Goal: Transaction & Acquisition: Purchase product/service

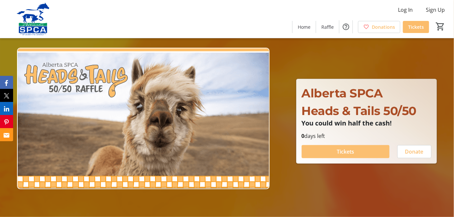
click at [322, 152] on span at bounding box center [345, 152] width 88 height 16
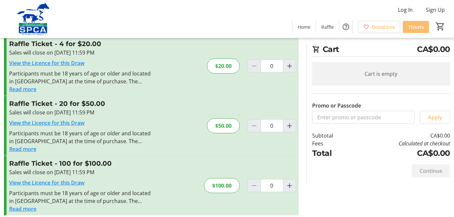
scroll to position [84, 0]
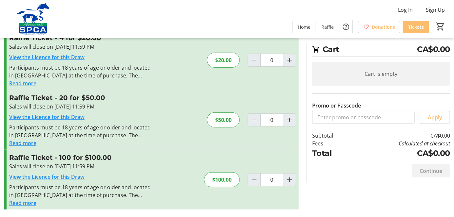
click at [4, 150] on tr-checkout-feature-upsell-ui "Cart CA$0.00 Cart is empty Promo or Passcode Apply Subtotal CA$0.00 Fees Calcul…" at bounding box center [227, 66] width 454 height 301
click at [286, 180] on mat-icon "Increment by one" at bounding box center [289, 180] width 8 height 8
type input "1"
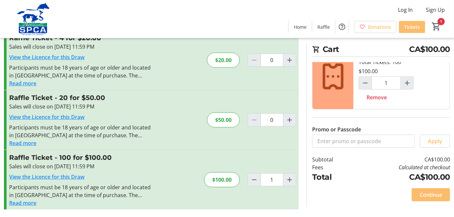
scroll to position [26, 0]
click at [5, 157] on tr-checkout-feature-upsell-ui "Cart CA$100.00 1x Raffle Ticket (100 for $100.00) Total Tickets: 100 $100.00 1 …" at bounding box center [227, 66] width 454 height 301
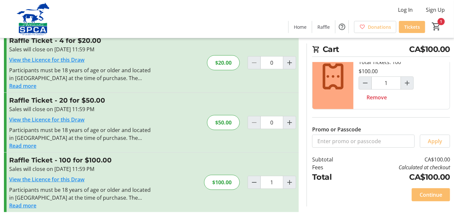
scroll to position [84, 0]
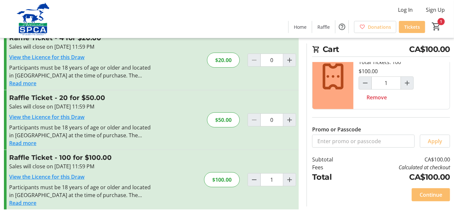
click at [29, 202] on button "Read more" at bounding box center [22, 203] width 27 height 8
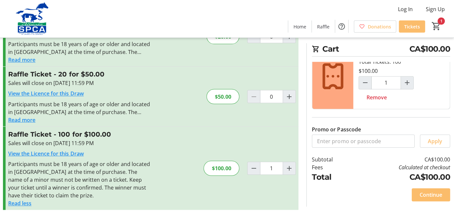
scroll to position [107, 0]
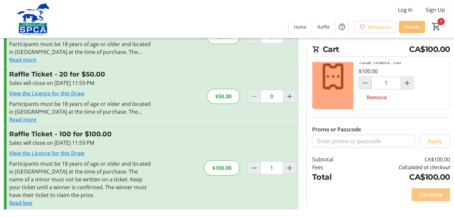
click at [419, 196] on span "Continue" at bounding box center [430, 195] width 23 height 8
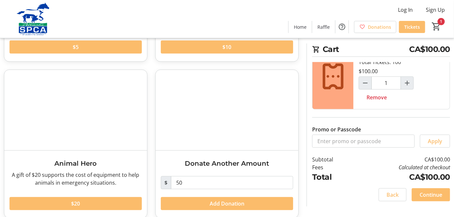
scroll to position [158, 0]
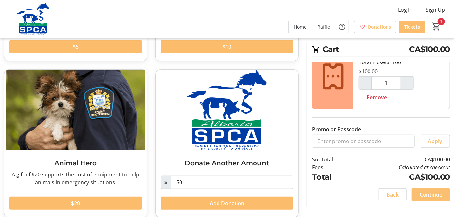
click at [425, 194] on span "Continue" at bounding box center [430, 195] width 23 height 8
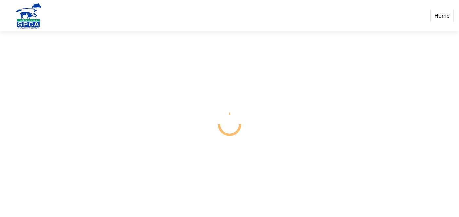
select select "CA"
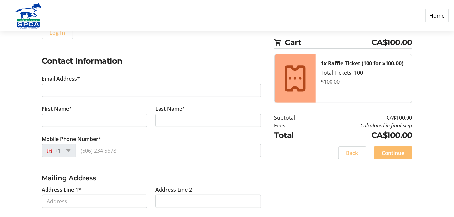
scroll to position [90, 0]
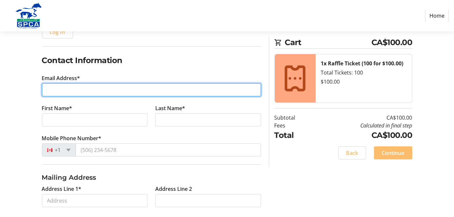
click at [114, 87] on input "Email Address*" at bounding box center [151, 89] width 219 height 13
type input "[EMAIL_ADDRESS][DOMAIN_NAME]"
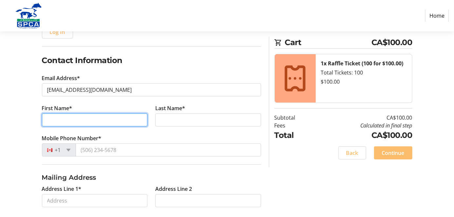
type input "[PERSON_NAME]"
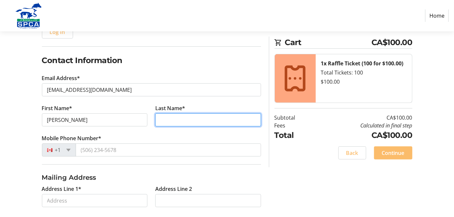
type input "Shepherd"
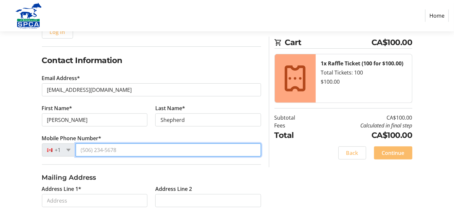
type input "[PHONE_NUMBER]"
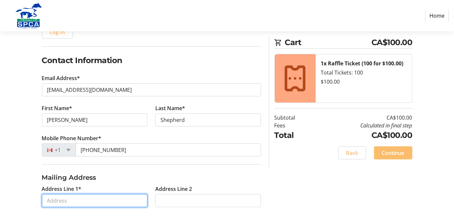
type input "[STREET_ADDRESS][PERSON_NAME]"
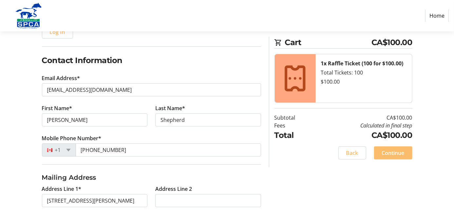
type input "[GEOGRAPHIC_DATA]"
select select "AB"
type input "T2E0M2"
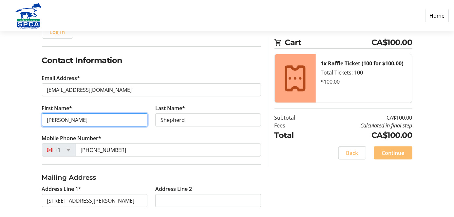
drag, startPoint x: 80, startPoint y: 121, endPoint x: 52, endPoint y: 120, distance: 27.5
click at [52, 120] on input "[PERSON_NAME]" at bounding box center [95, 120] width 106 height 13
type input "[PERSON_NAME]"
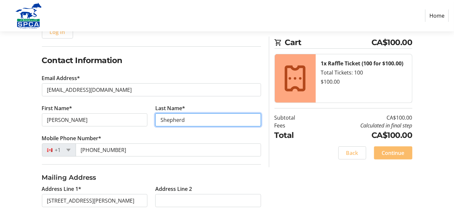
drag, startPoint x: 194, startPoint y: 118, endPoint x: 176, endPoint y: 120, distance: 17.7
click at [176, 120] on input "Shepherd" at bounding box center [208, 120] width 106 height 13
type input "[PERSON_NAME]"
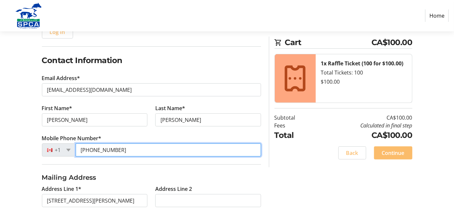
click at [208, 149] on input "[PHONE_NUMBER]" at bounding box center [168, 150] width 185 height 13
drag, startPoint x: 208, startPoint y: 149, endPoint x: 243, endPoint y: 156, distance: 36.1
click at [243, 156] on input "[PHONE_NUMBER]" at bounding box center [168, 150] width 185 height 13
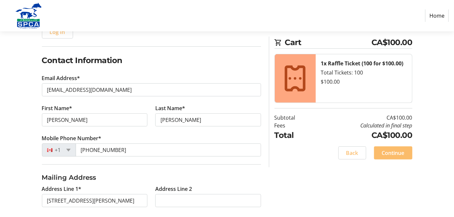
click at [309, 191] on div "Log In to Your Account (Optional) Or continue below to checkout as a guest. Log…" at bounding box center [227, 159] width 454 height 329
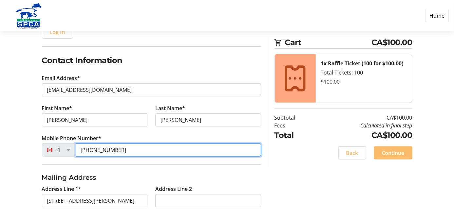
drag, startPoint x: 125, startPoint y: 149, endPoint x: 106, endPoint y: 148, distance: 19.3
click at [106, 148] on input "[PHONE_NUMBER]" at bounding box center [168, 150] width 185 height 13
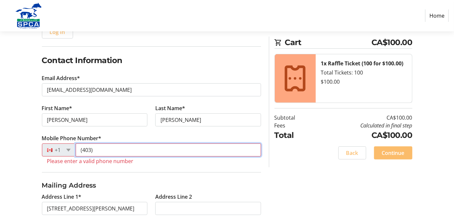
click at [109, 149] on input "(403)" at bounding box center [168, 150] width 185 height 13
type input "[PHONE_NUMBER]"
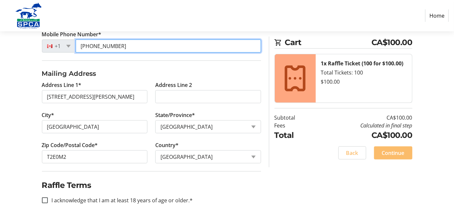
scroll to position [196, 0]
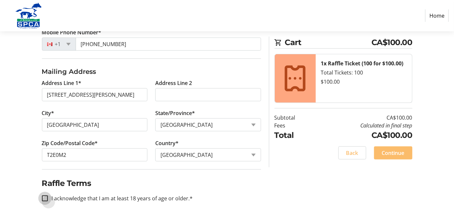
click at [48, 197] on input "I acknowledge that I am at least 18 years of age or older.*" at bounding box center [45, 199] width 6 height 6
checkbox input "true"
click at [384, 154] on span "Continue" at bounding box center [393, 153] width 23 height 8
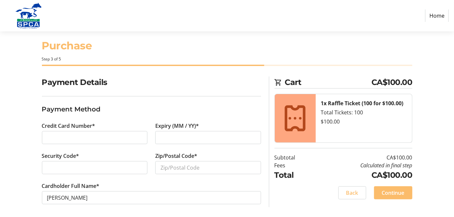
scroll to position [12, 0]
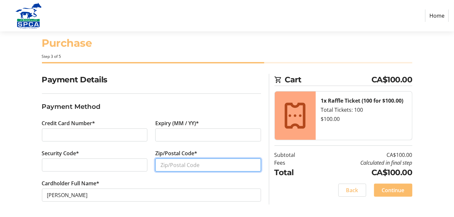
click at [171, 165] on input "Zip/Postal Code*" at bounding box center [208, 165] width 106 height 13
type input "T2E0M2"
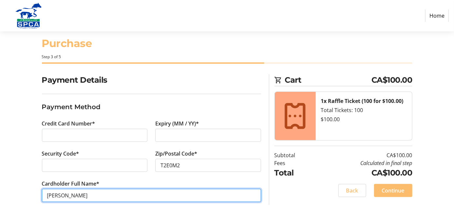
click at [96, 196] on input "[PERSON_NAME]" at bounding box center [151, 195] width 219 height 13
type input "G"
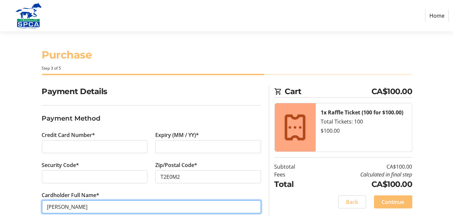
scroll to position [12, 0]
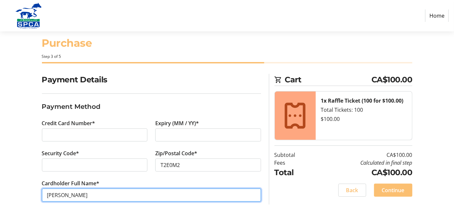
type input "[PERSON_NAME]"
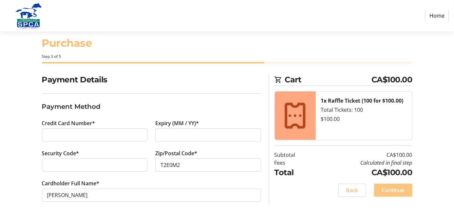
click at [386, 188] on span "Continue" at bounding box center [393, 191] width 23 height 8
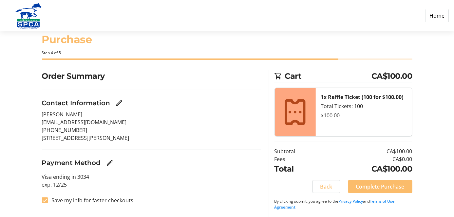
scroll to position [16, 0]
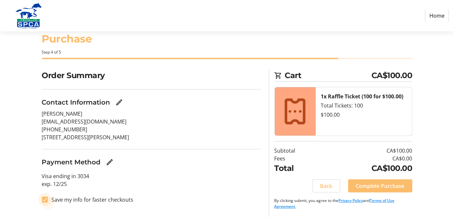
click at [48, 200] on input "Save my info for faster checkouts" at bounding box center [45, 200] width 6 height 6
checkbox input "false"
click at [444, 160] on section "Purchase Step 4 of 5 Cart CA$100.00 1x Raffle Ticket (100 for $100.00) Total Ti…" at bounding box center [227, 116] width 454 height 202
click at [393, 185] on span "Complete Purchase" at bounding box center [380, 186] width 48 height 8
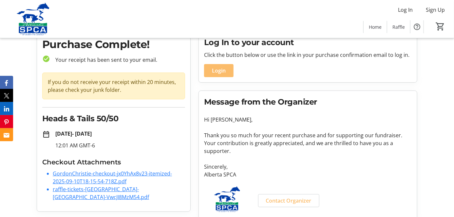
scroll to position [29, 0]
click at [125, 174] on link "GordonChristie-checkout-jx0YhAx8v23-itemized-2025-09-10T18-15-54-718Z.pdf" at bounding box center [112, 177] width 119 height 15
click at [118, 189] on link "raffle-tickets-alberta-spca-VwcJI8MzM54.pdf" at bounding box center [101, 193] width 96 height 15
click at [177, 104] on div "Purchase Complete! check_circle Your receipt has been sent to your email. If yo…" at bounding box center [113, 121] width 153 height 180
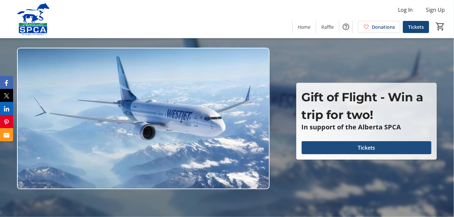
click at [362, 149] on span "Tickets" at bounding box center [365, 148] width 17 height 8
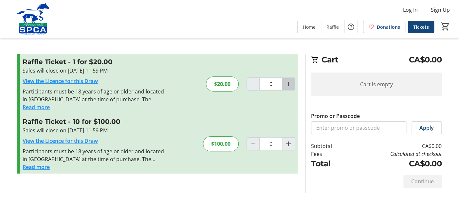
click at [288, 84] on mat-icon "Increment by one" at bounding box center [288, 84] width 8 height 8
type input "1"
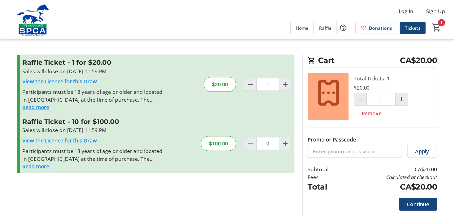
scroll to position [26, 0]
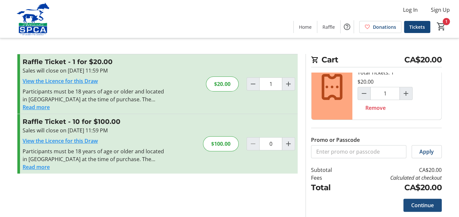
click at [424, 205] on span "Continue" at bounding box center [422, 206] width 23 height 8
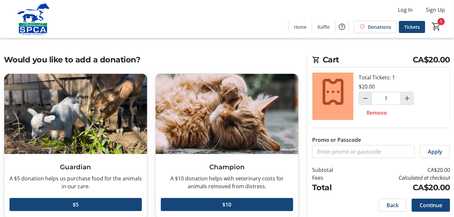
scroll to position [26, 0]
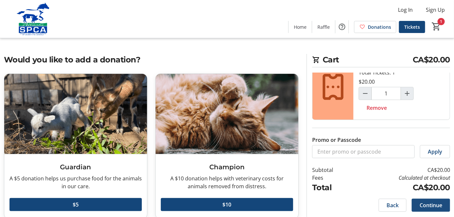
click at [422, 205] on span "Continue" at bounding box center [430, 206] width 23 height 8
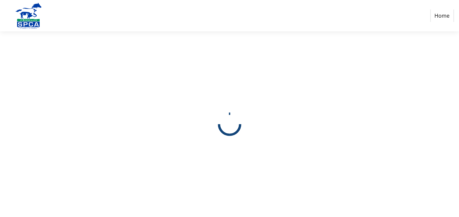
select select "CA"
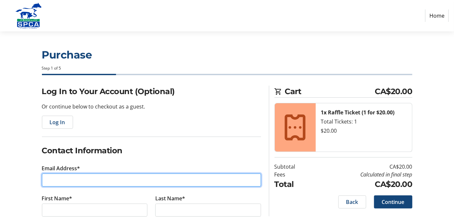
click at [119, 179] on input "Email Address*" at bounding box center [151, 180] width 219 height 13
type input "[EMAIL_ADDRESS][DOMAIN_NAME]"
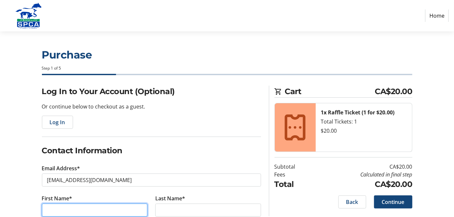
type input "[PERSON_NAME]"
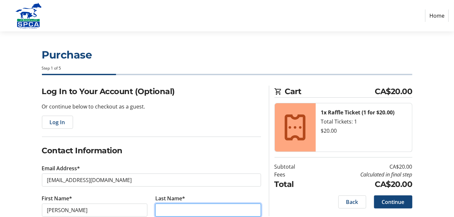
type input "Shepherd"
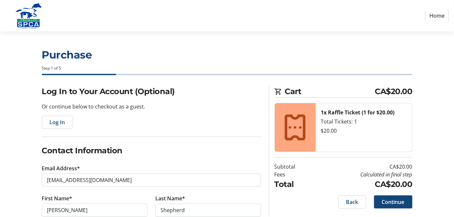
type input "[PHONE_NUMBER]"
type input "[STREET_ADDRESS][PERSON_NAME]"
type input "[GEOGRAPHIC_DATA]"
select select "AB"
type input "T2E0M2"
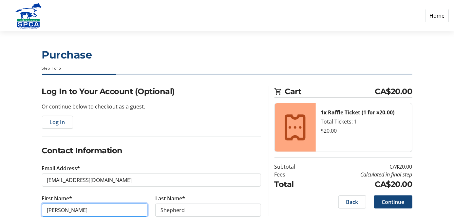
click at [132, 204] on input "[PERSON_NAME]" at bounding box center [95, 210] width 106 height 13
type input "[PERSON_NAME]"
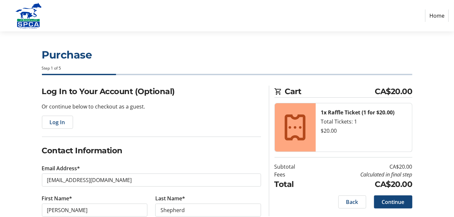
click at [208, 217] on tr-form-field "Last Name* [PERSON_NAME]" at bounding box center [208, 210] width 114 height 30
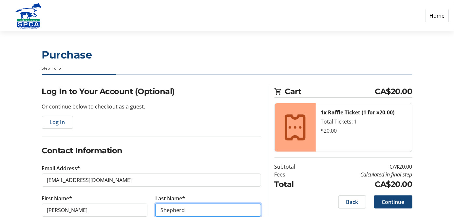
click at [205, 210] on input "Shepherd" at bounding box center [208, 210] width 106 height 13
type input "[PERSON_NAME]"
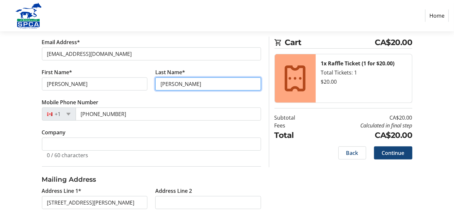
scroll to position [135, 0]
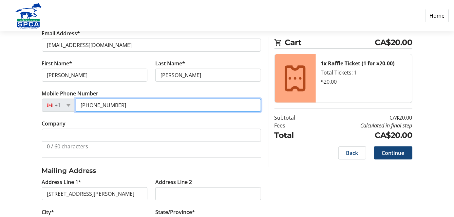
click at [135, 104] on input "[PHONE_NUMBER]" at bounding box center [168, 105] width 185 height 13
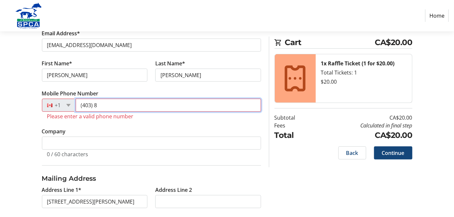
type input "[PHONE_NUMBER]"
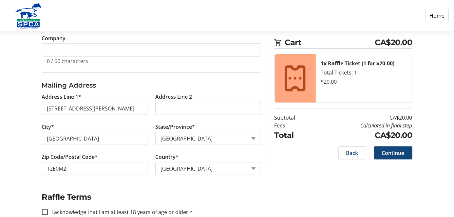
scroll to position [234, 0]
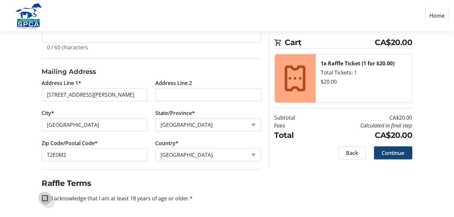
click at [48, 199] on input "I acknowledge that I am at least 18 years of age or older.*" at bounding box center [45, 199] width 6 height 6
checkbox input "true"
click at [393, 155] on span "Continue" at bounding box center [393, 153] width 23 height 8
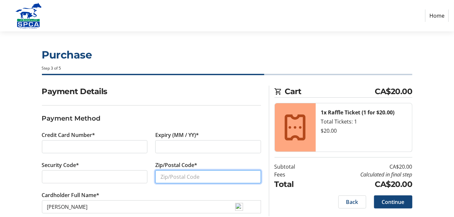
click at [179, 177] on input "Zip/Postal Code*" at bounding box center [208, 176] width 106 height 13
type input "t"
type input "T2E0M245"
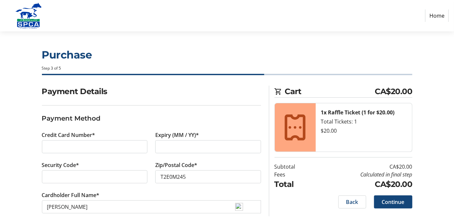
scroll to position [12, 0]
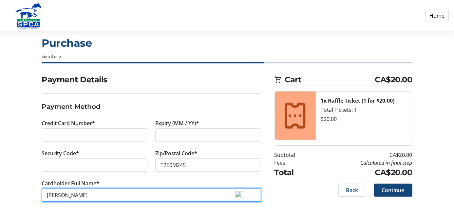
click at [105, 191] on input "[PERSON_NAME]" at bounding box center [151, 195] width 219 height 13
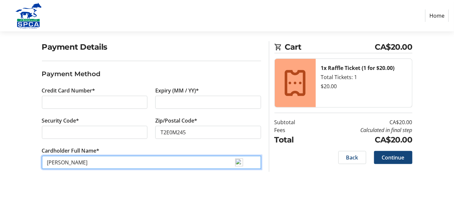
scroll to position [46, 0]
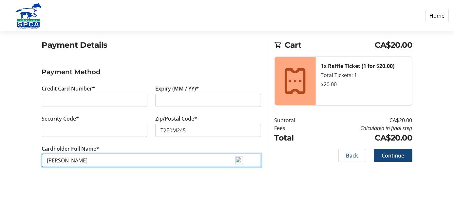
click at [99, 162] on input "[PERSON_NAME]" at bounding box center [151, 160] width 219 height 13
type input "[PERSON_NAME]"
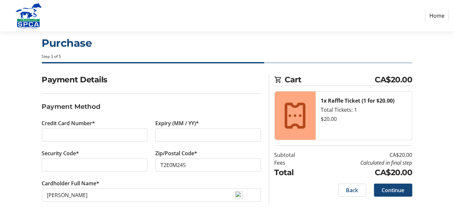
scroll to position [0, 0]
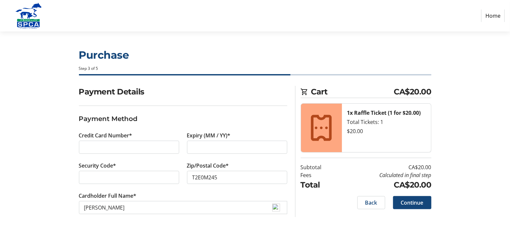
drag, startPoint x: 448, startPoint y: 2, endPoint x: 359, endPoint y: 225, distance: 240.2
click at [359, 217] on div "Payment Details Payment Method Credit Card Number* Expiry (MM / YY)* Security C…" at bounding box center [255, 158] width 432 height 144
click at [458, 94] on section "Purchase Step 3 of 5 Cart CA$20.00 1x Raffle Ticket (1 for $20.00) Total Ticket…" at bounding box center [255, 136] width 510 height 210
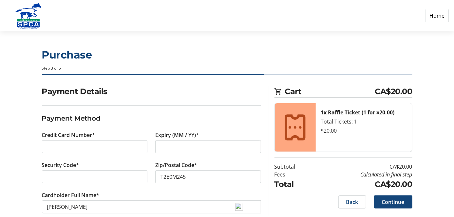
drag, startPoint x: 498, startPoint y: 2, endPoint x: 325, endPoint y: 42, distance: 178.1
click at [325, 42] on tr-checkout-header-ui "Purchase Step 3 of 5" at bounding box center [227, 58] width 378 height 54
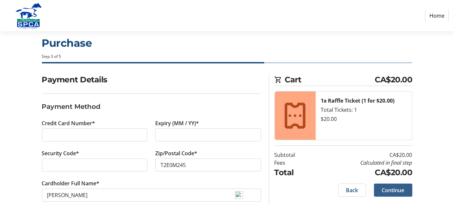
click at [393, 188] on span "Continue" at bounding box center [393, 191] width 23 height 8
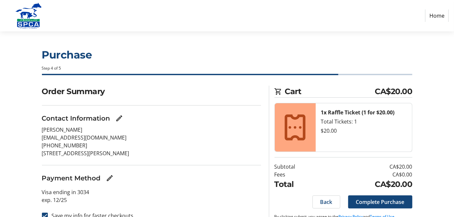
drag, startPoint x: 393, startPoint y: 188, endPoint x: 442, endPoint y: 132, distance: 74.7
click at [442, 132] on div "Order Summary Contact Information [PERSON_NAME] [EMAIL_ADDRESS][DOMAIN_NAME] [P…" at bounding box center [227, 160] width 454 height 148
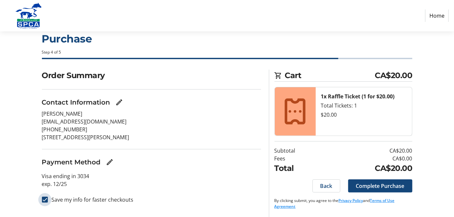
click at [48, 198] on input "Save my info for faster checkouts" at bounding box center [45, 200] width 6 height 6
checkbox input "false"
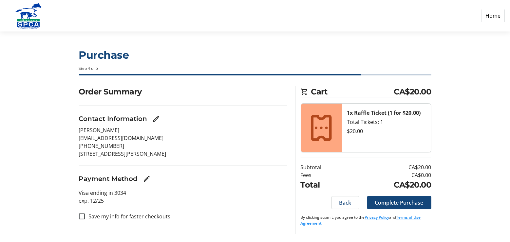
drag, startPoint x: 444, startPoint y: 0, endPoint x: 254, endPoint y: 188, distance: 267.3
click at [254, 188] on p "Visa ending in 3034 exp. [CREDIT_CARD_DATA]" at bounding box center [183, 196] width 208 height 16
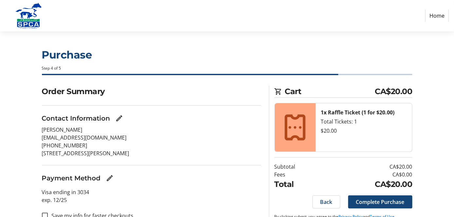
drag, startPoint x: 500, startPoint y: 0, endPoint x: 308, endPoint y: 54, distance: 199.9
click at [308, 54] on h1 "Purchase" at bounding box center [227, 55] width 370 height 16
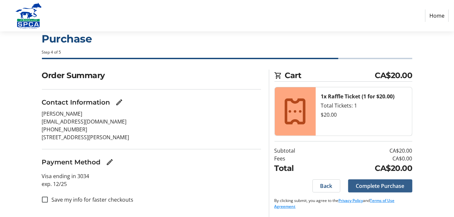
click at [379, 185] on span "Complete Purchase" at bounding box center [380, 186] width 48 height 8
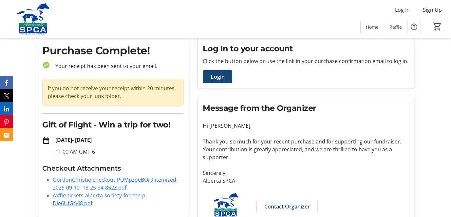
scroll to position [36, 0]
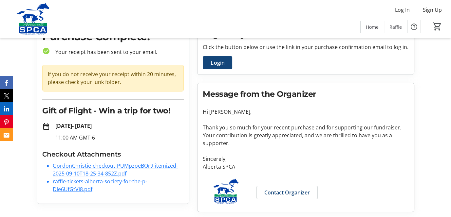
click at [126, 165] on link "GordonChristie-checkout-PUMpzoeBOr9-itemized-2025-09-10T18-25-34-852Z.pdf" at bounding box center [115, 169] width 125 height 15
click at [89, 185] on li "raffle-tickets-alberta-society-for-the-p-Dle6UfGtVi8.pdf" at bounding box center [118, 186] width 131 height 16
click at [89, 182] on link "raffle-tickets-alberta-society-for-the-p-Dle6UfGtVi8.pdf" at bounding box center [100, 185] width 94 height 15
